Goal: Information Seeking & Learning: Learn about a topic

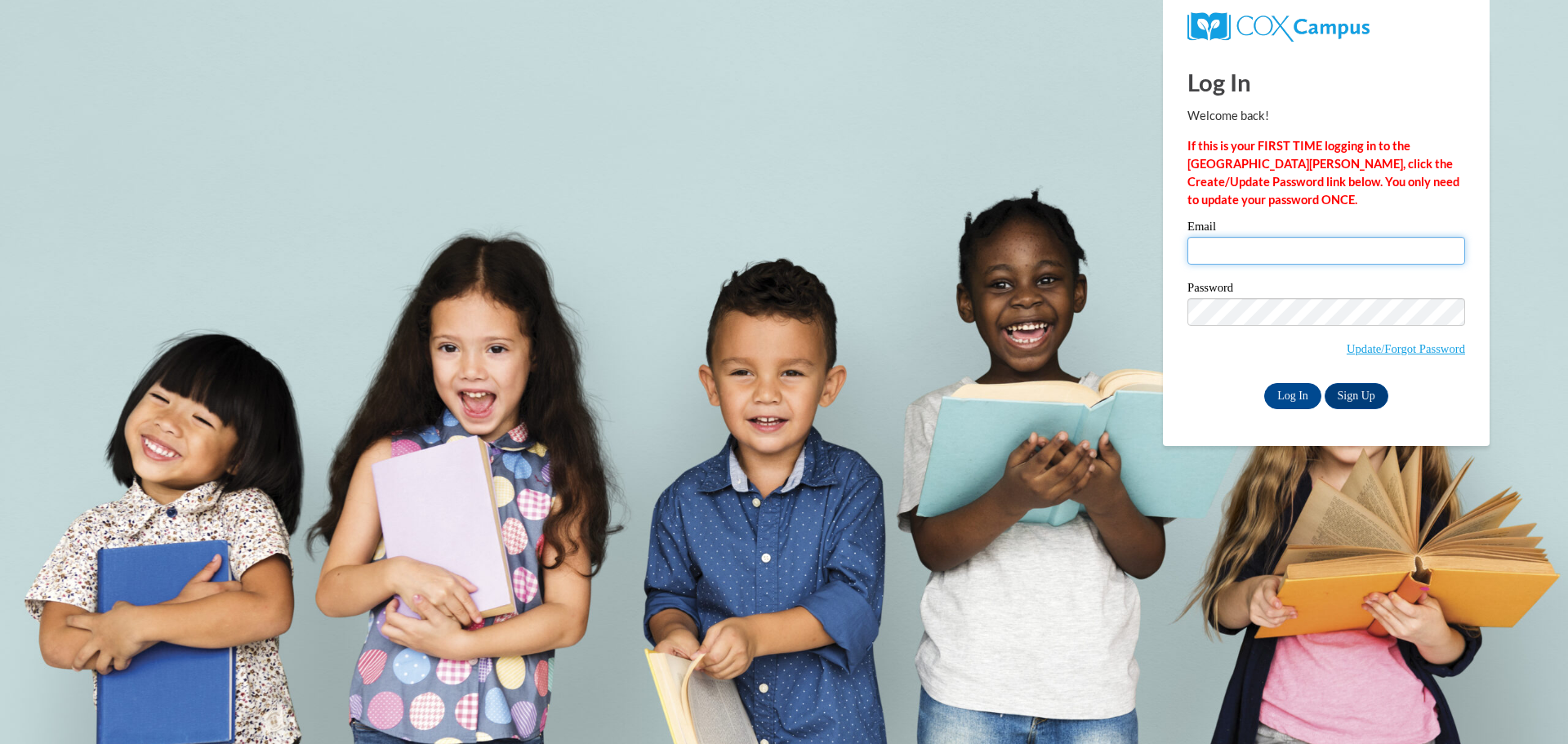
click at [1245, 245] on input "Email" at bounding box center [1326, 251] width 278 height 28
type input "[EMAIL_ADDRESS][DOMAIN_NAME]"
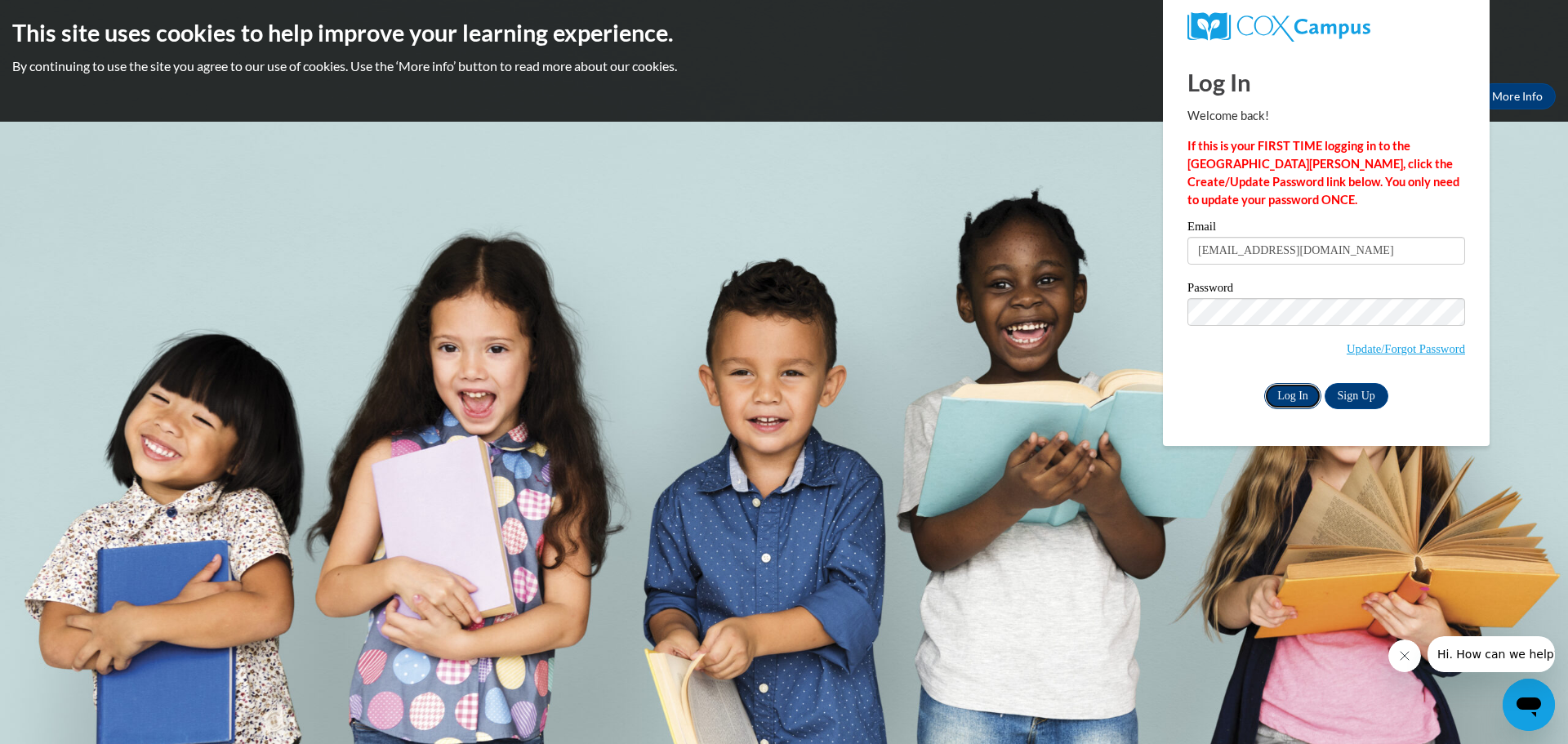
click at [1295, 392] on input "Log In" at bounding box center [1292, 397] width 57 height 26
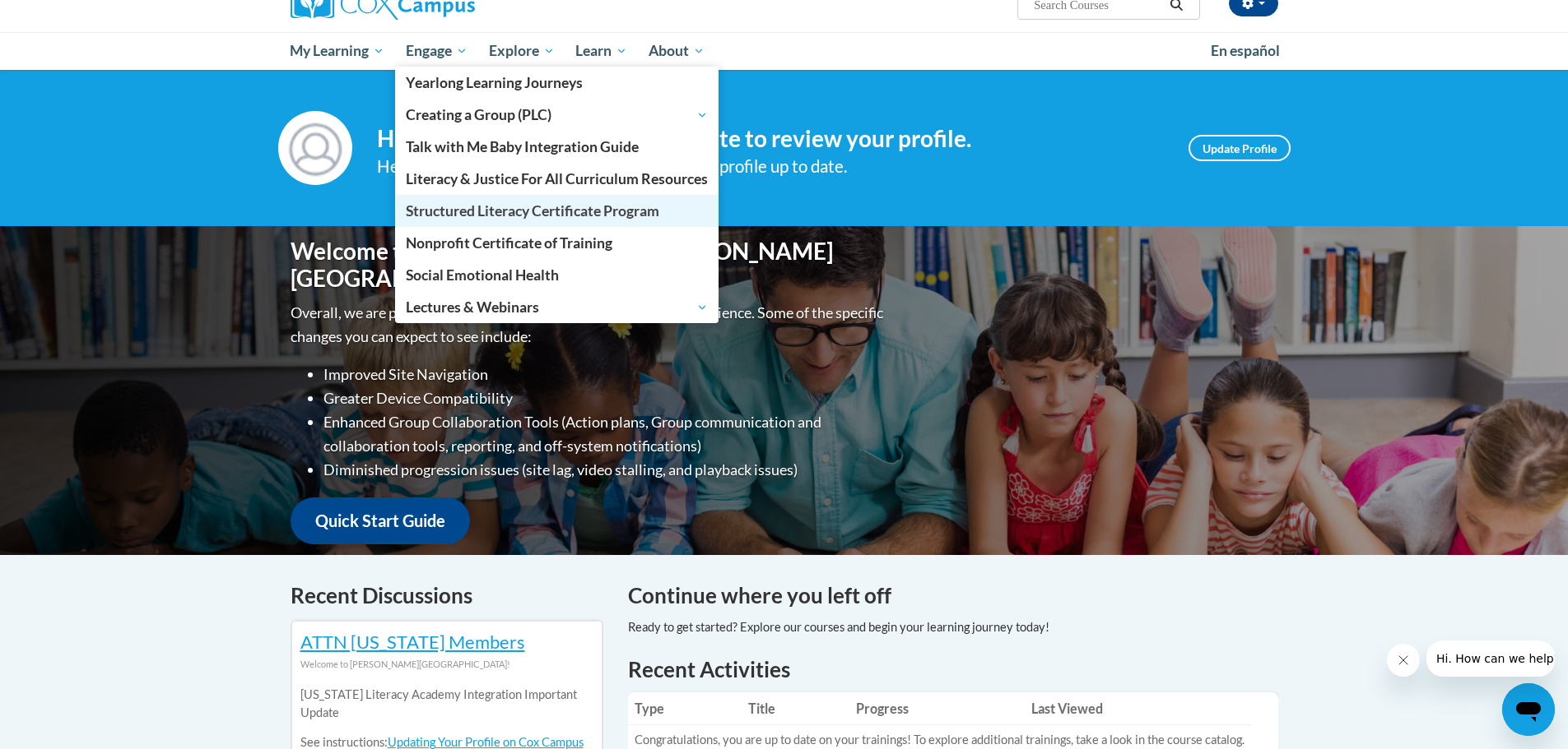
scroll to position [165, 0]
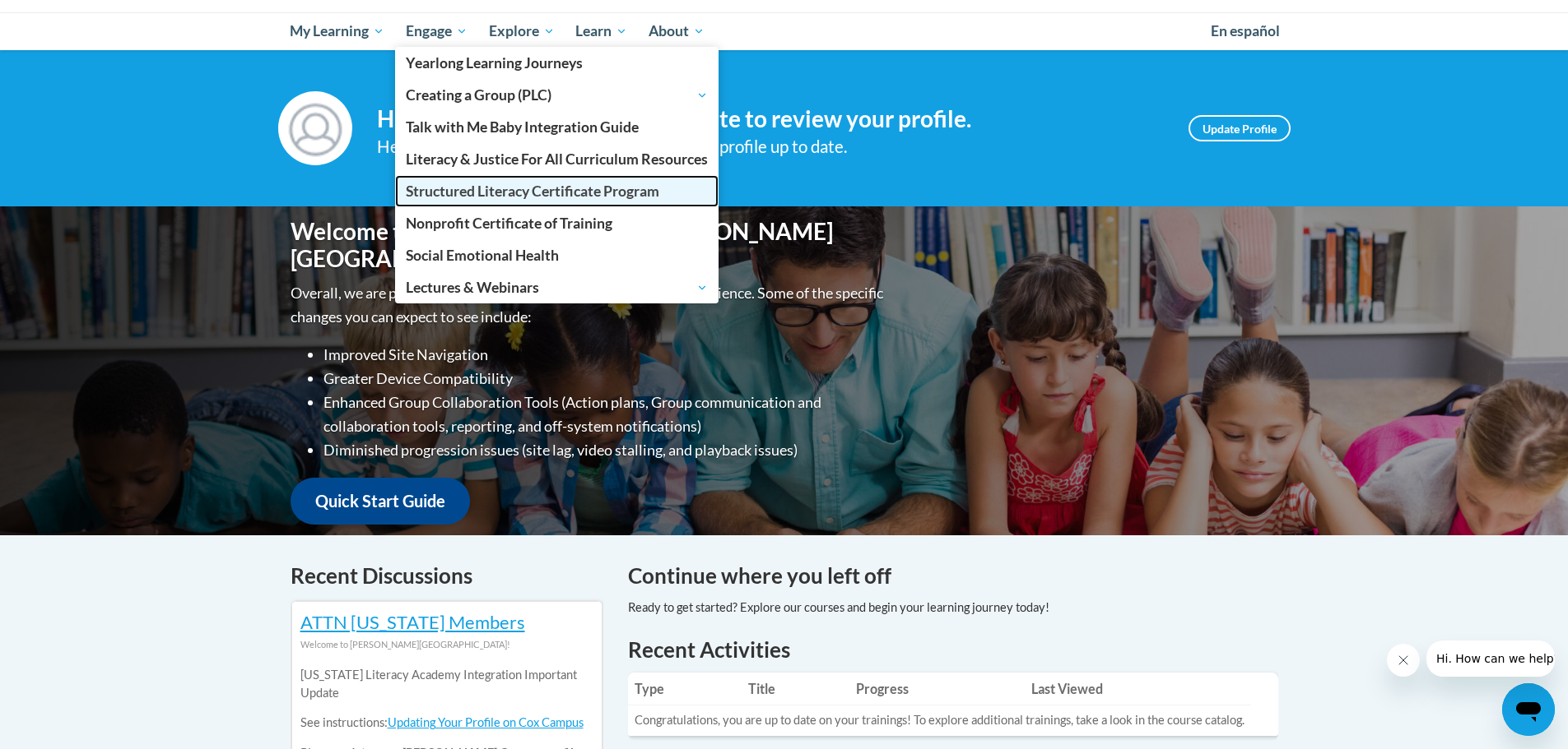
click at [498, 191] on span "Structured Literacy Certificate Program" at bounding box center [532, 191] width 253 height 18
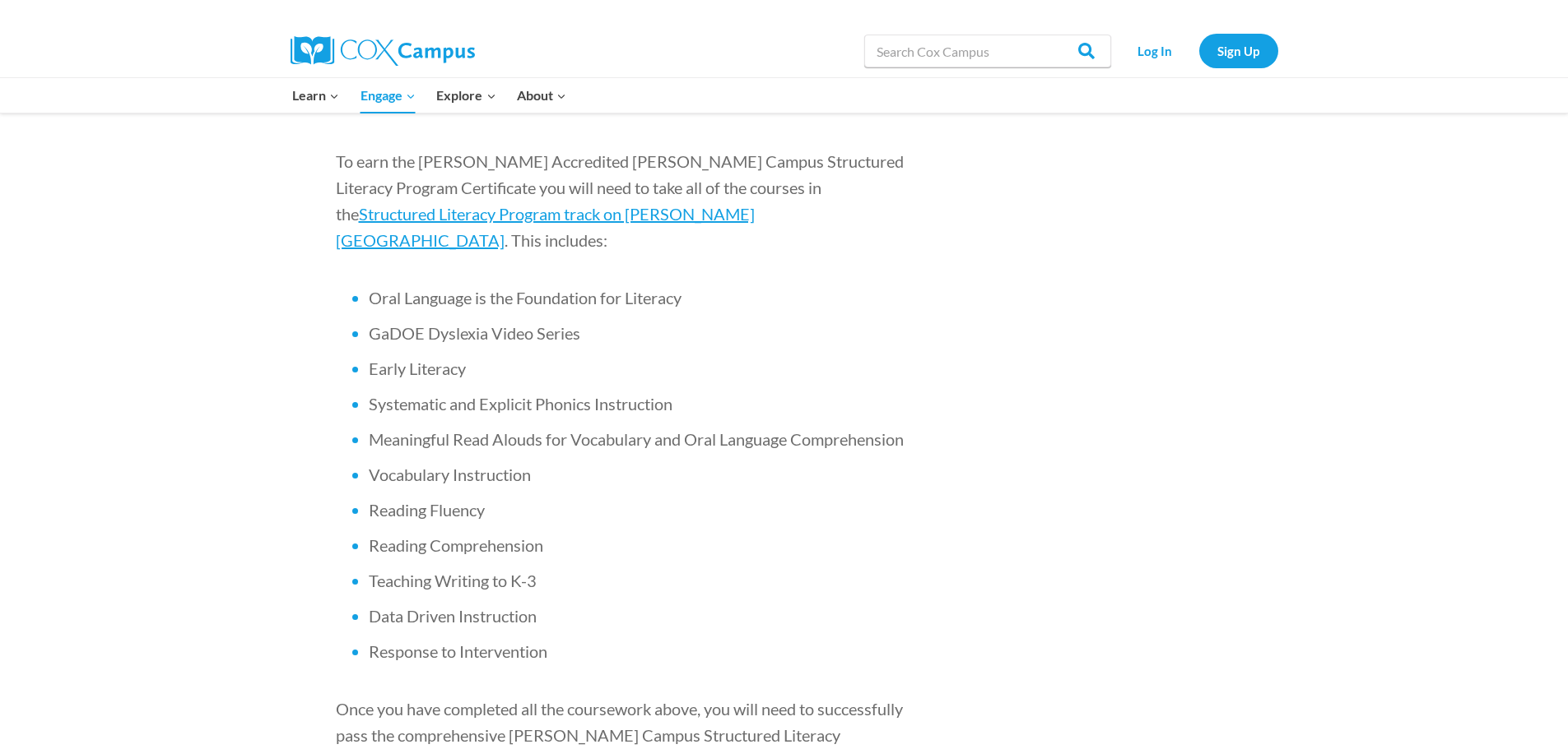
scroll to position [1069, 0]
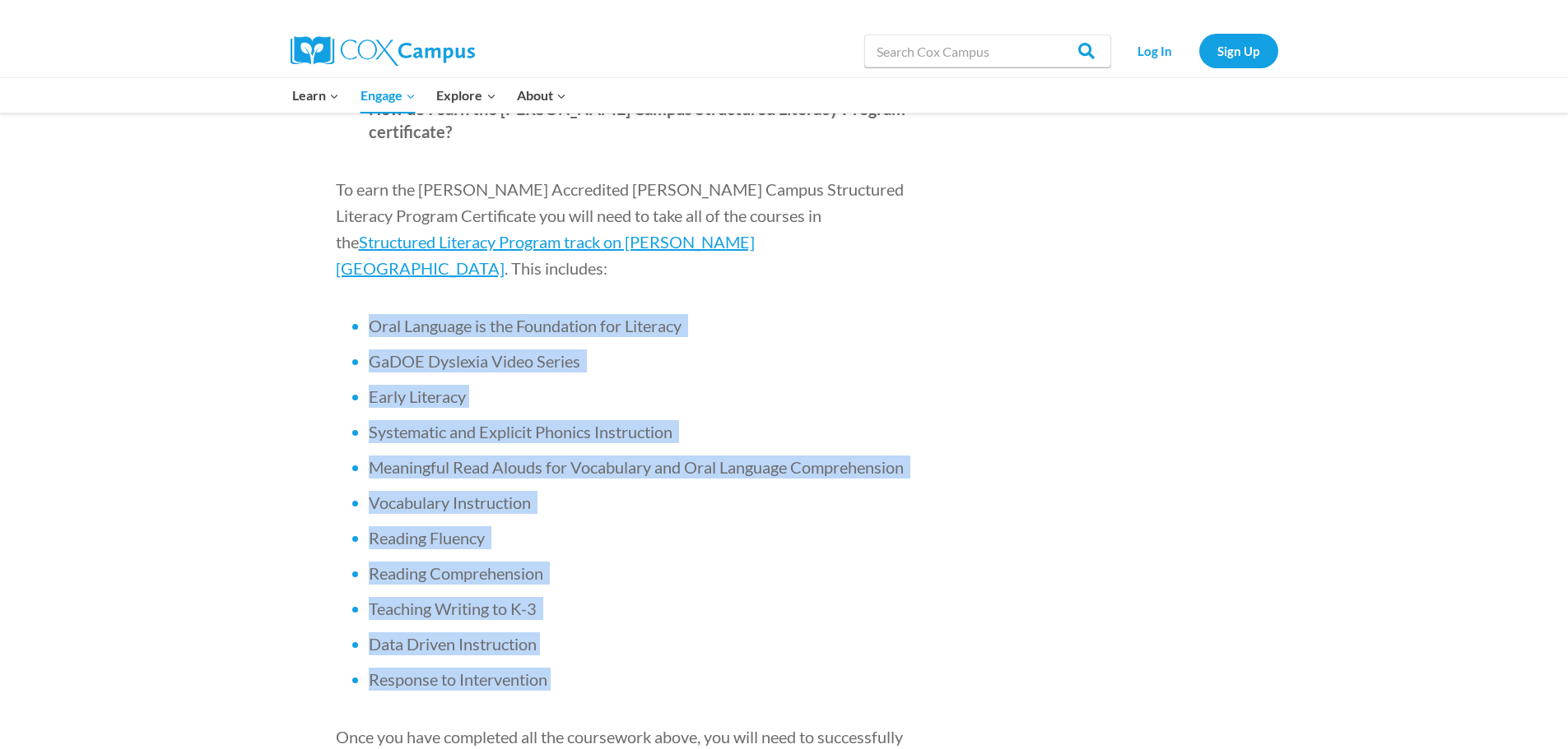
drag, startPoint x: 616, startPoint y: 554, endPoint x: 336, endPoint y: 206, distance: 446.7
copy ul "Oral Language is the Foundation for Literacy GaDOE Dyslexia Video Series Early …"
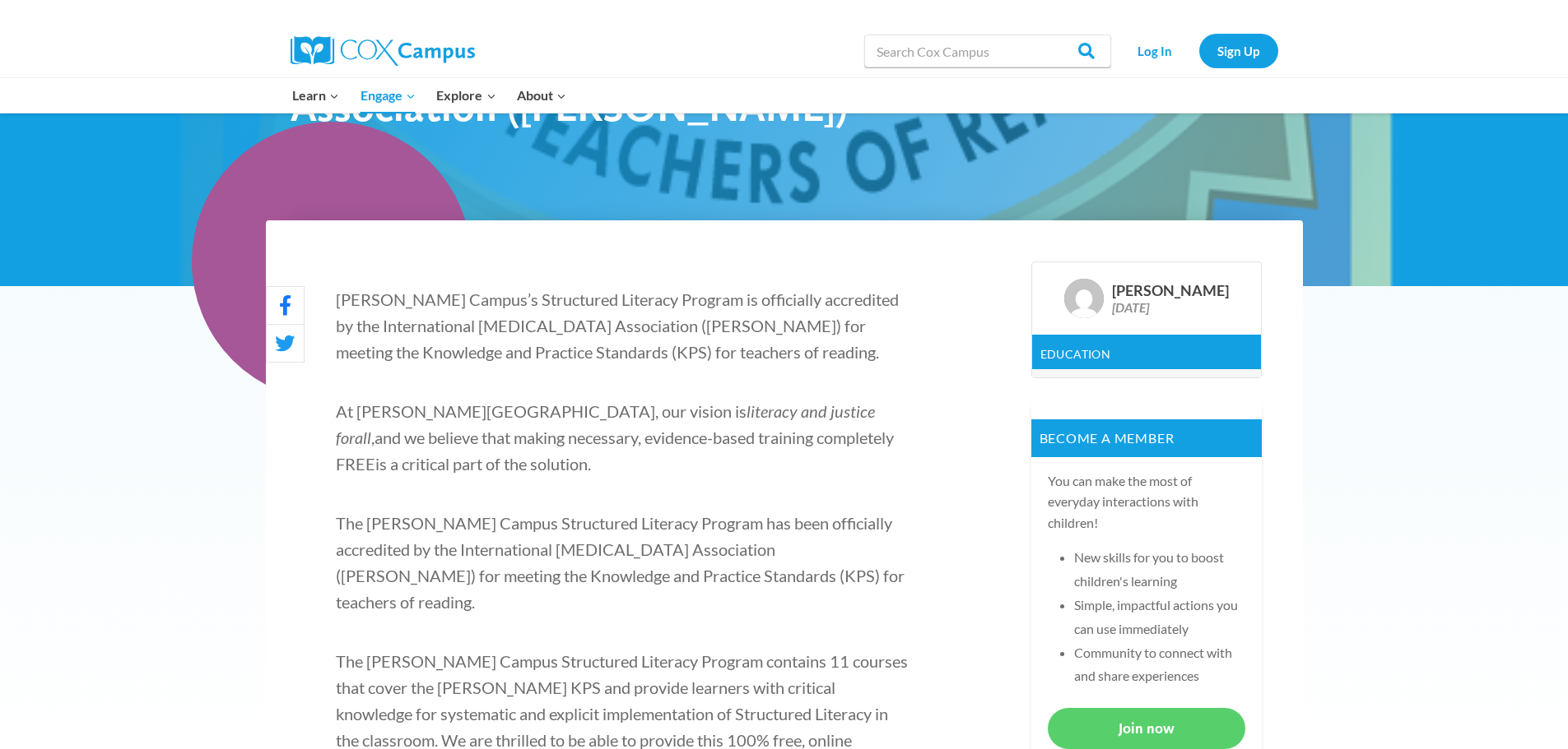
scroll to position [329, 0]
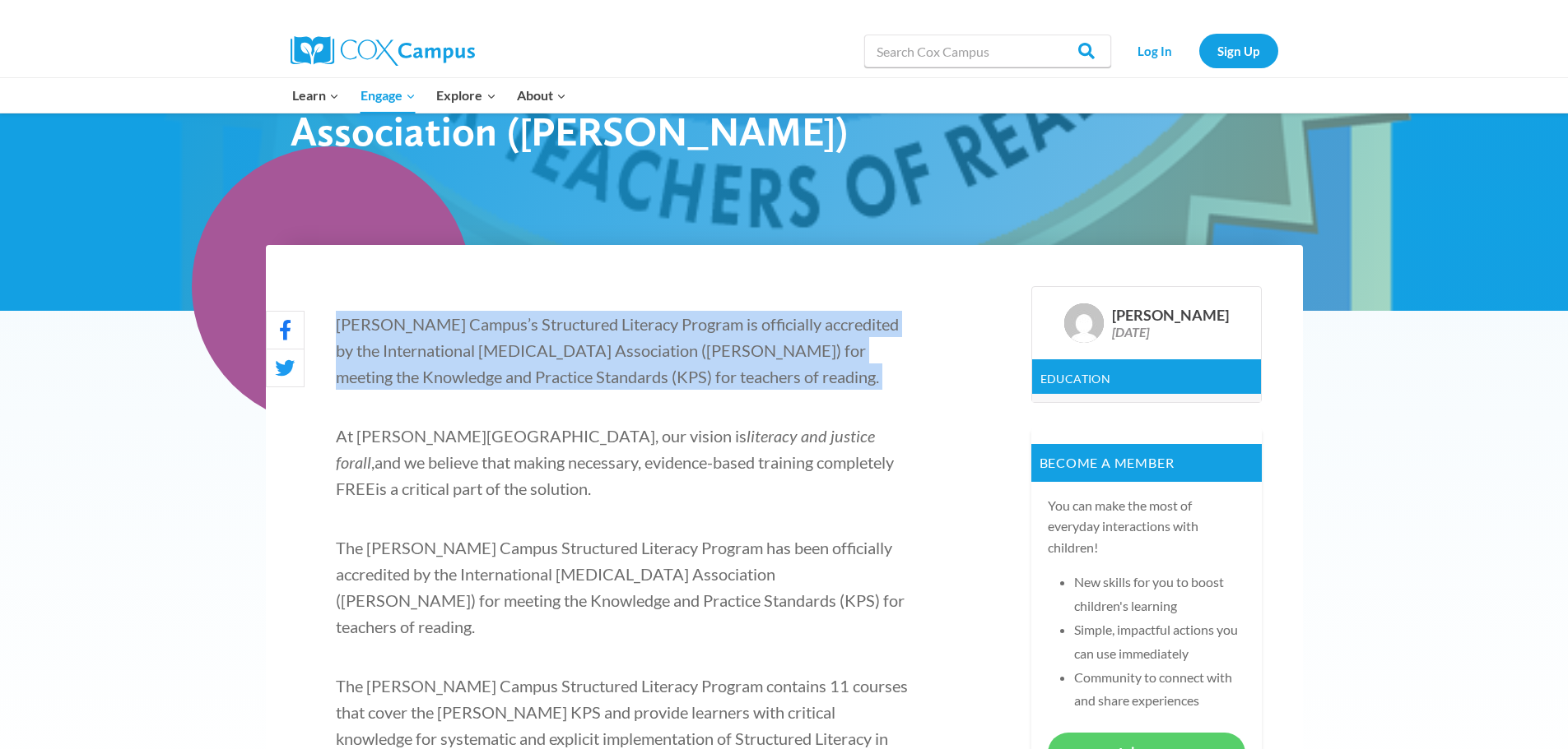
drag, startPoint x: 340, startPoint y: 325, endPoint x: 685, endPoint y: 400, distance: 353.1
click at [716, 387] on p "Cox Campus’s Structured Literacy Program is officially accredited by the Intern…" at bounding box center [624, 350] width 576 height 79
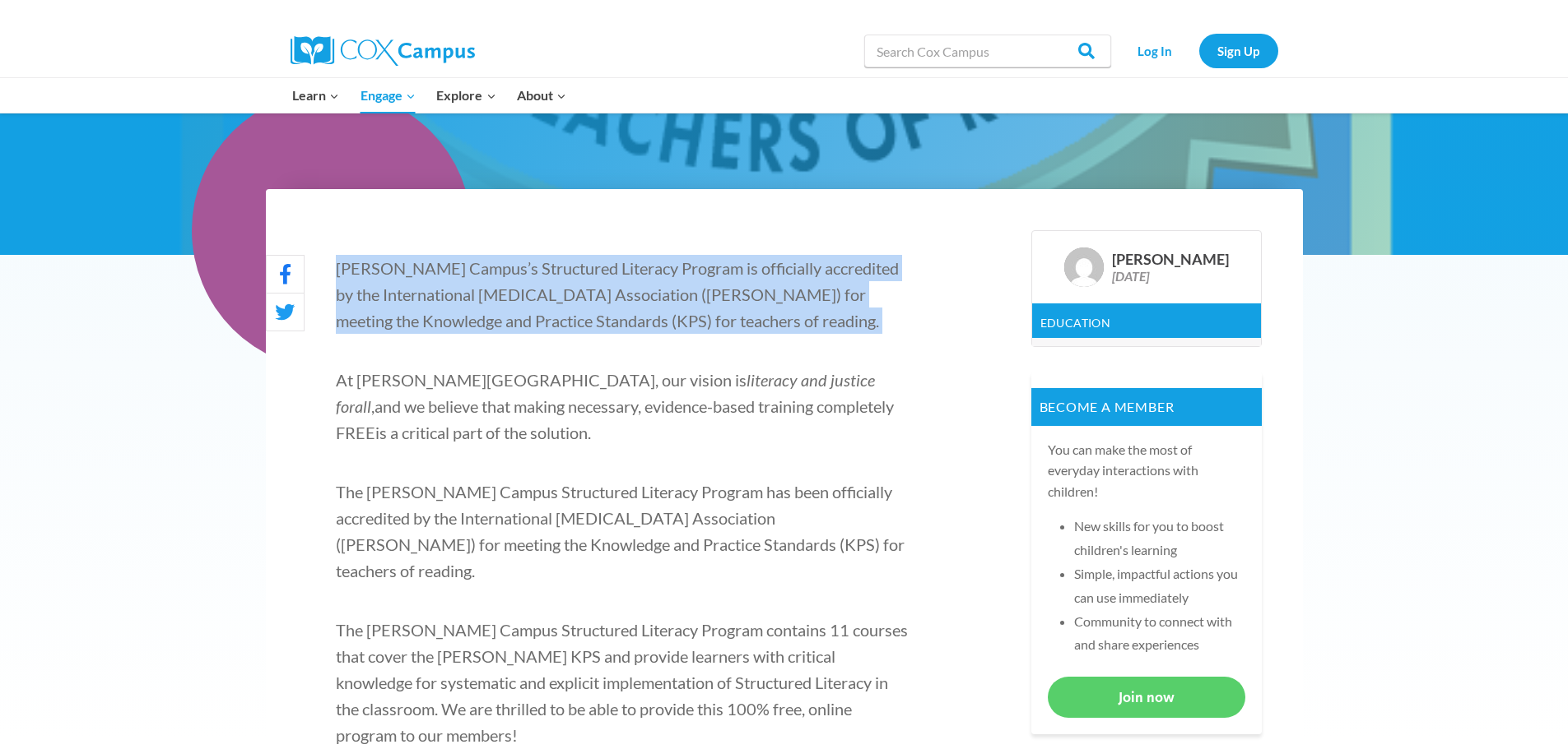
scroll to position [575, 0]
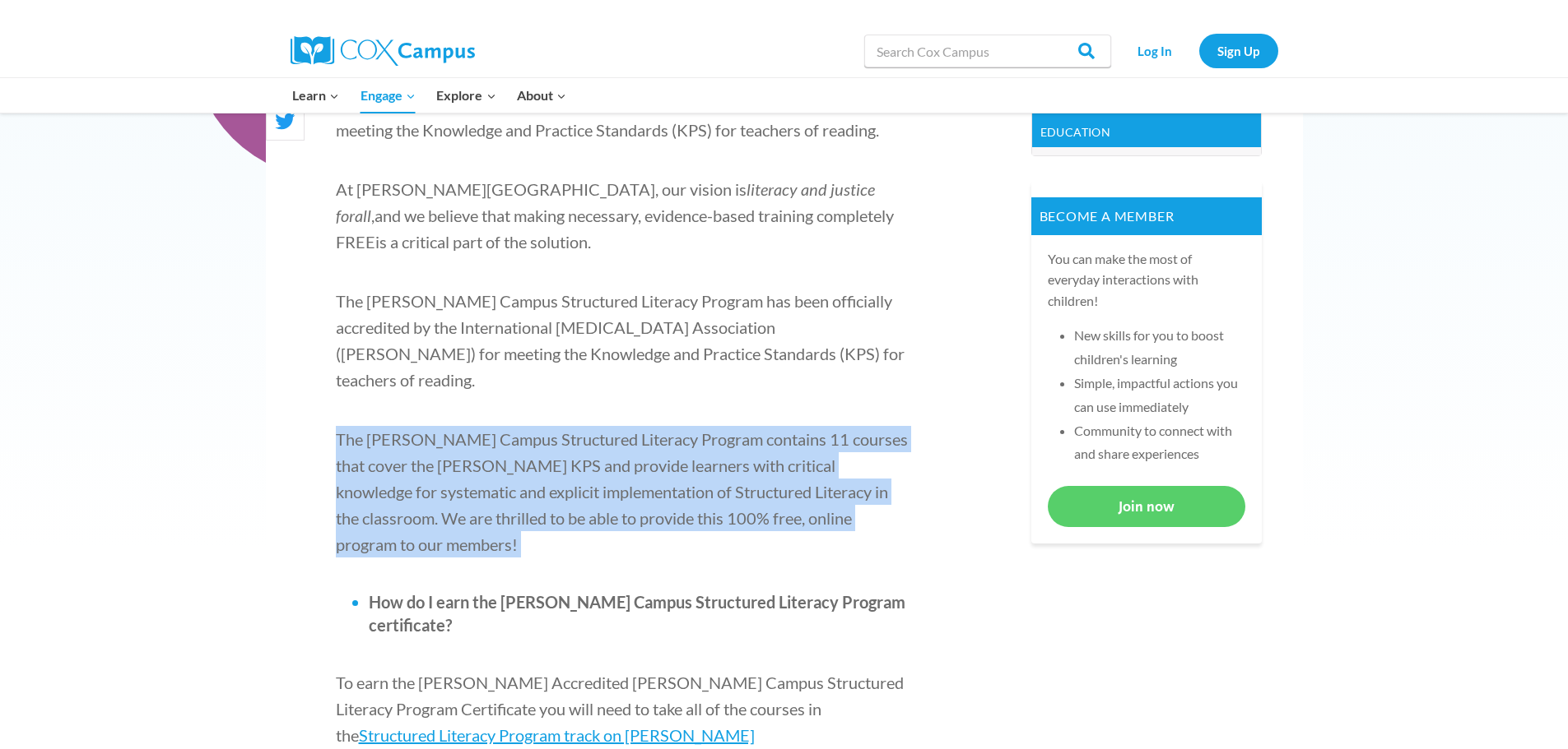
drag, startPoint x: 338, startPoint y: 408, endPoint x: 828, endPoint y: 482, distance: 495.6
click at [837, 488] on p "The Cox Campus Structured Literacy Program contains 11 courses that cover the I…" at bounding box center [624, 491] width 576 height 132
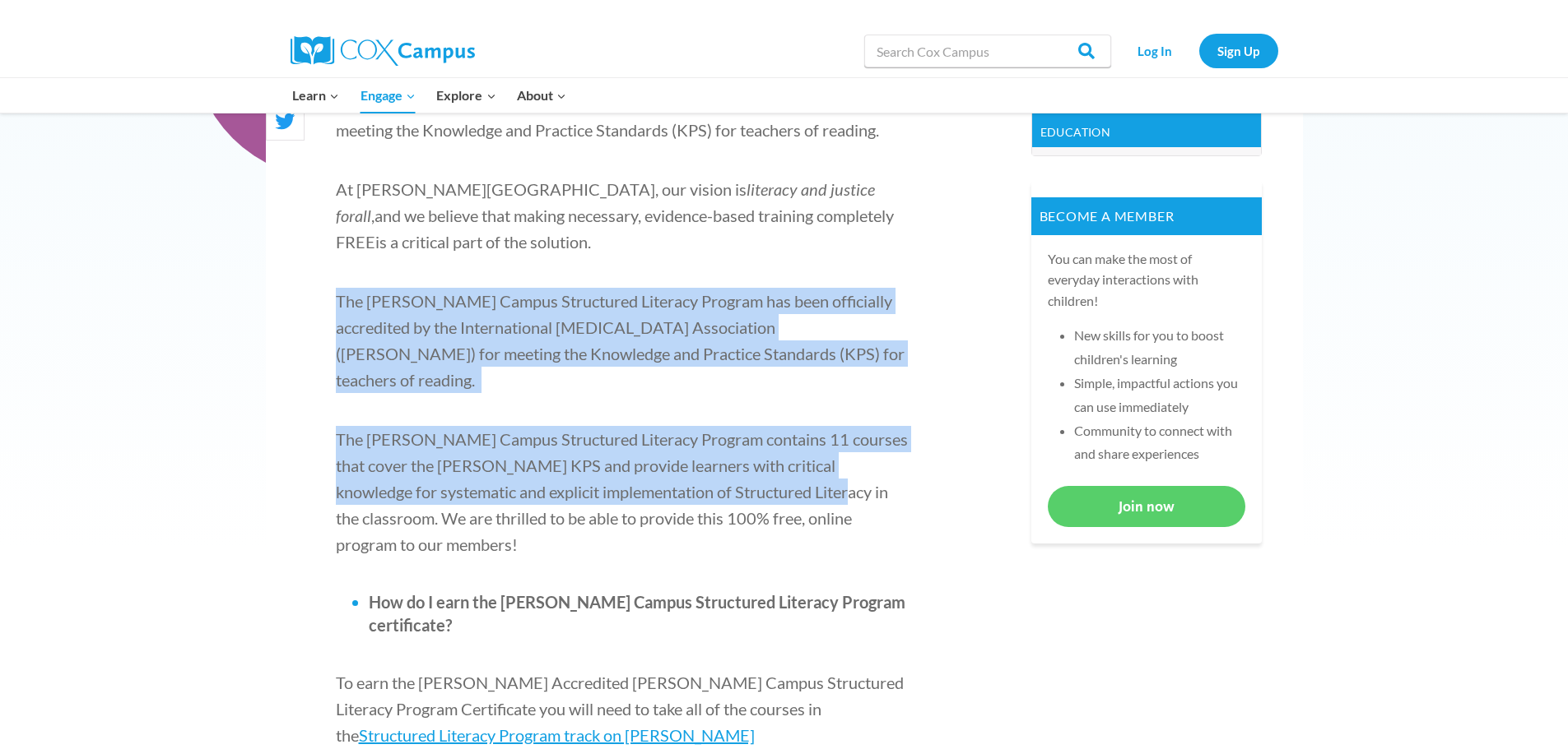
drag, startPoint x: 339, startPoint y: 299, endPoint x: 727, endPoint y: 444, distance: 414.2
copy div "The Cox Campus Structured Literacy Program has been officially accredited by th…"
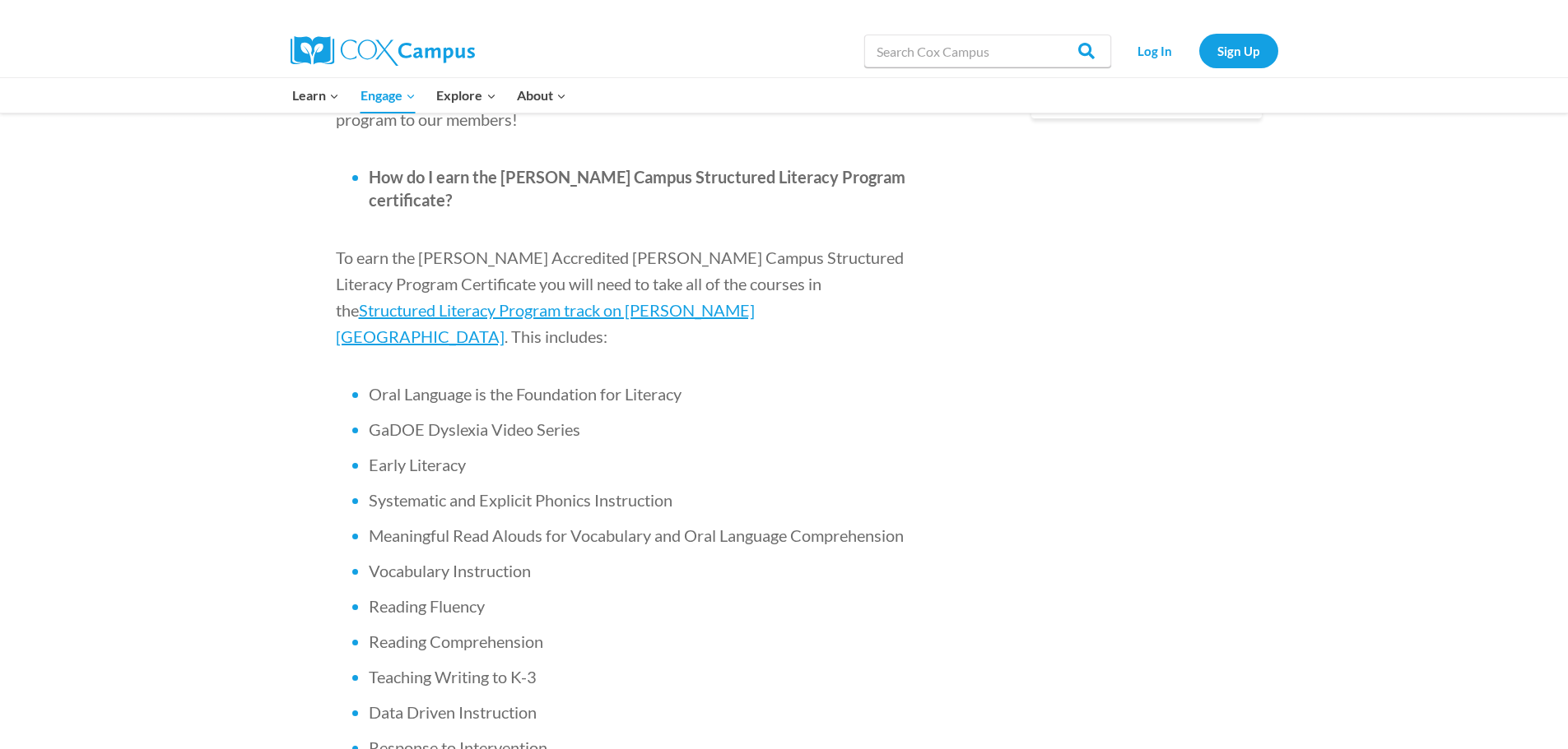
scroll to position [987, 0]
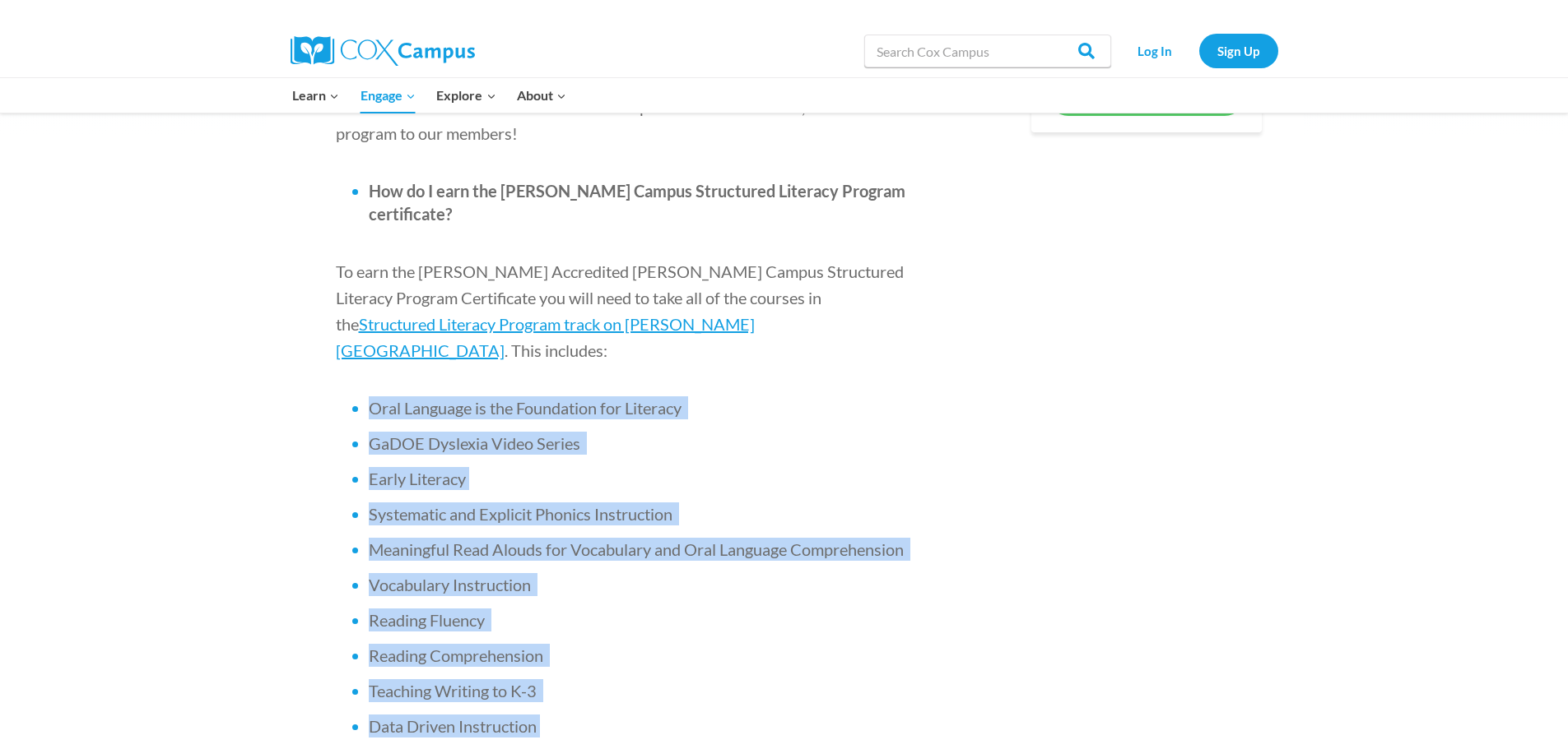
drag, startPoint x: 585, startPoint y: 656, endPoint x: 353, endPoint y: 305, distance: 420.7
click at [353, 397] on ul "Oral Language is the Foundation for Literacy GaDOE Dyslexia Video Series Early …" at bounding box center [624, 584] width 576 height 376
drag, startPoint x: 424, startPoint y: 311, endPoint x: 873, endPoint y: 338, distance: 449.8
click at [873, 432] on li "GaDOE Dyslexia Video Series" at bounding box center [640, 444] width 543 height 23
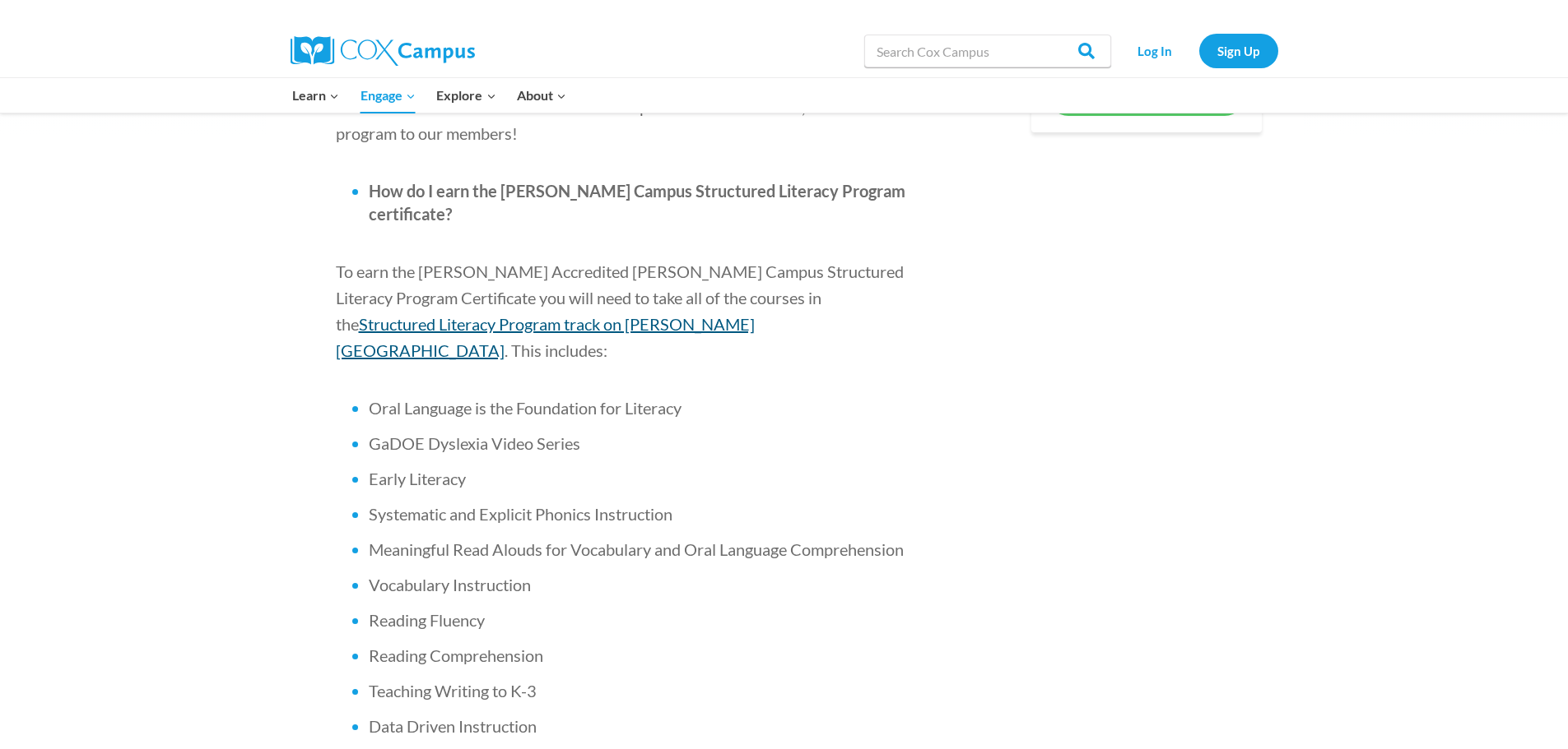
click at [725, 314] on span "Structured Literacy Program track on Cox Campus" at bounding box center [545, 337] width 419 height 46
